Goal: Task Accomplishment & Management: Use online tool/utility

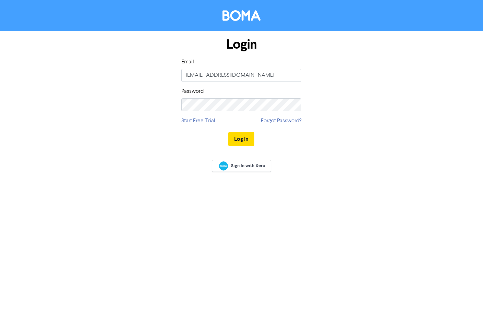
click at [241, 143] on button "Log In" at bounding box center [241, 139] width 26 height 14
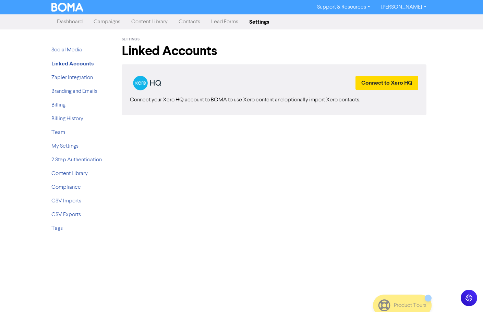
click at [96, 22] on link "Campaigns" at bounding box center [107, 22] width 38 height 14
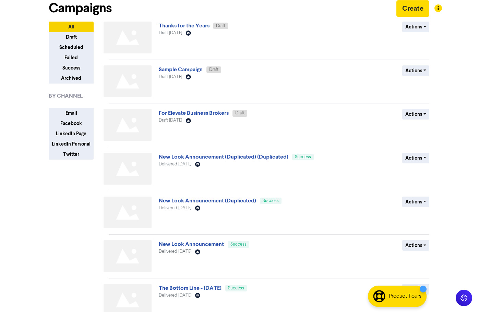
scroll to position [0, 0]
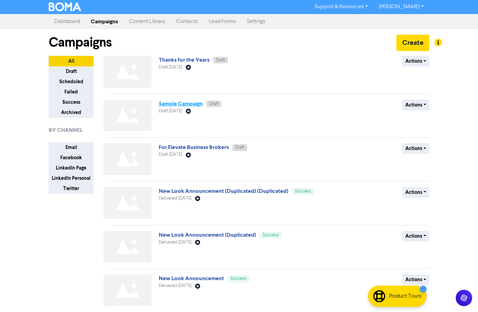
click at [170, 104] on link "Sample Campaign" at bounding box center [181, 103] width 44 height 7
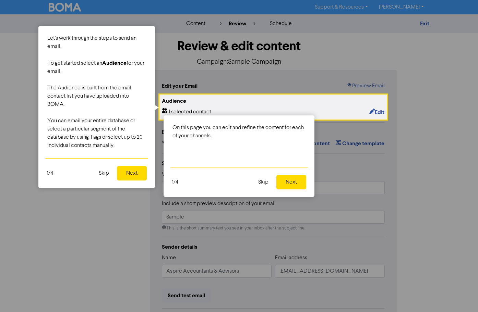
click at [264, 182] on button "Skip" at bounding box center [263, 182] width 19 height 14
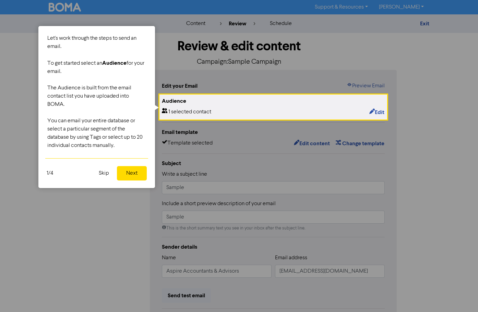
drag, startPoint x: 103, startPoint y: 174, endPoint x: 228, endPoint y: 174, distance: 125.2
click at [102, 174] on button "Skip" at bounding box center [104, 173] width 19 height 14
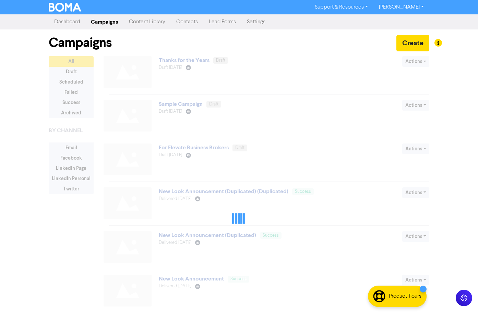
scroll to position [0, 0]
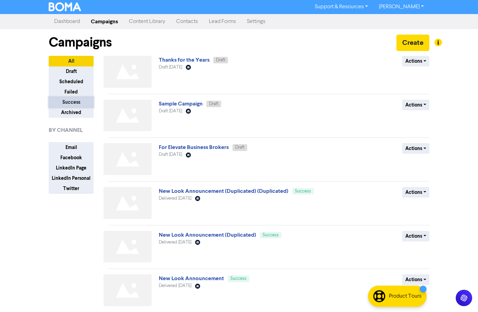
click at [66, 100] on button "Success" at bounding box center [71, 102] width 45 height 11
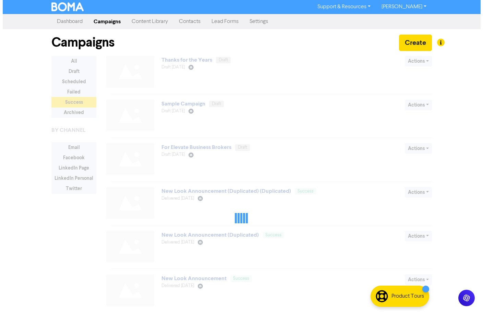
scroll to position [0, 0]
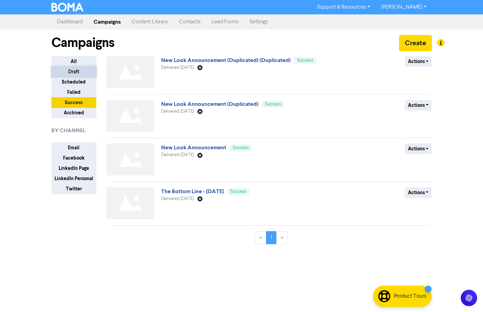
click at [73, 73] on button "Draft" at bounding box center [73, 72] width 45 height 11
